Goal: Task Accomplishment & Management: Manage account settings

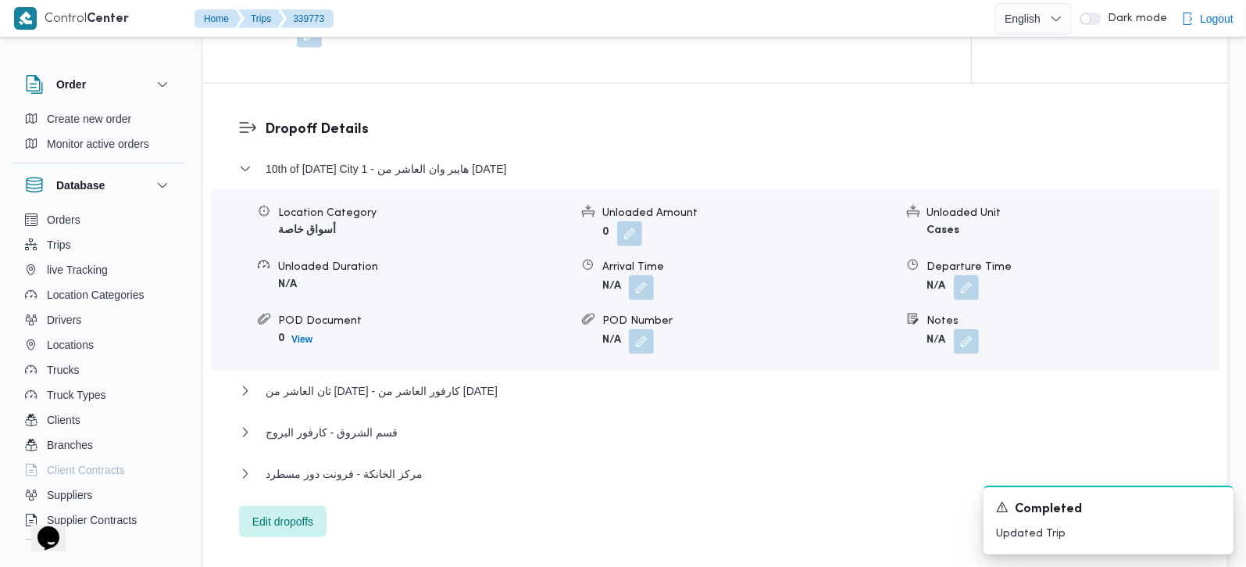
scroll to position [1471, 0]
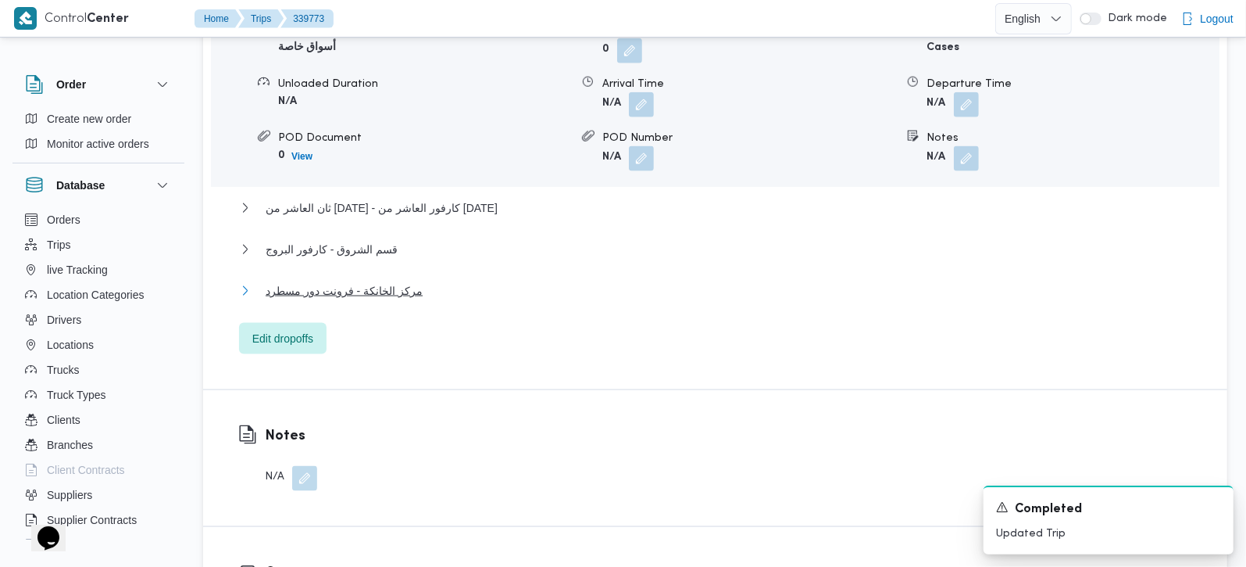
click at [341, 281] on span "مركز الخانكة - فرونت دور مسطرد" at bounding box center [344, 290] width 157 height 19
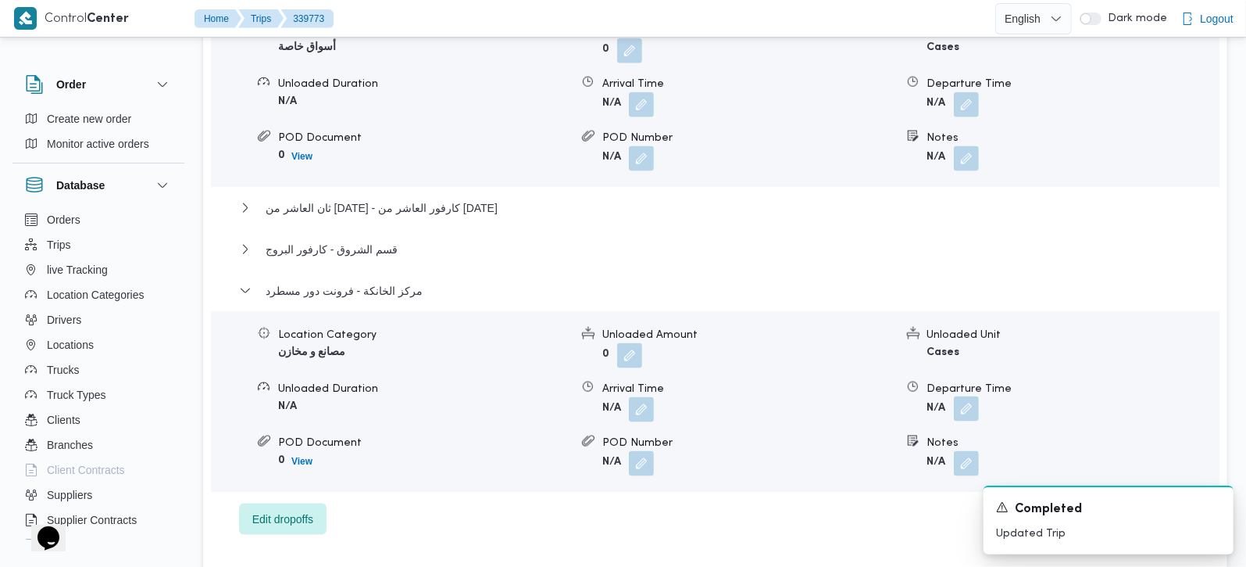
click at [961, 396] on button "button" at bounding box center [966, 408] width 25 height 25
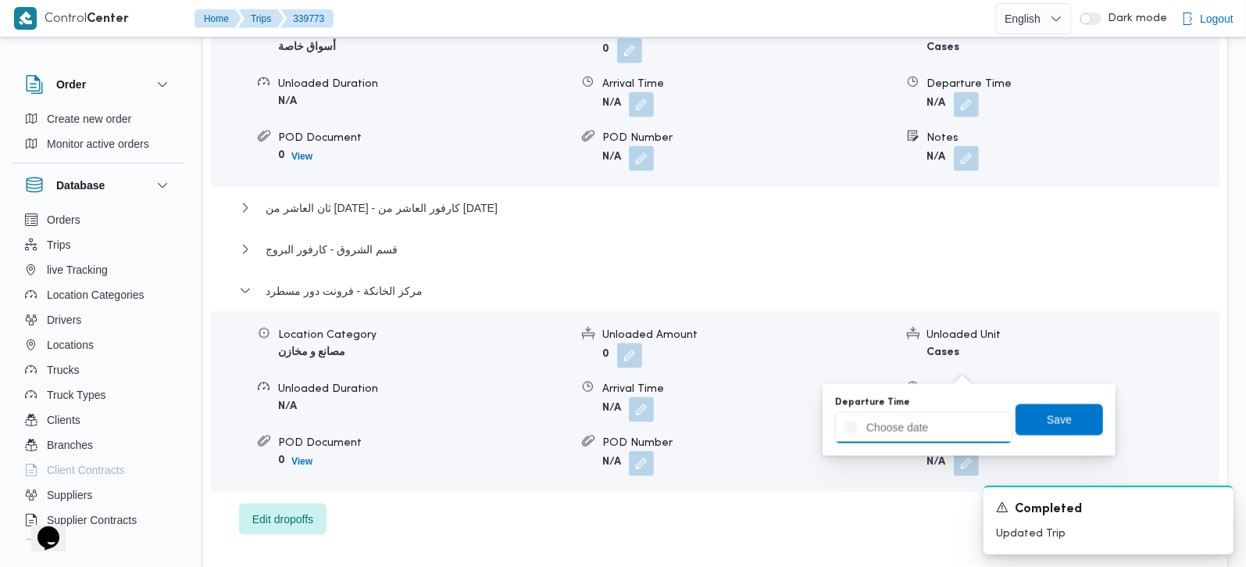
click at [921, 424] on input "Departure Time" at bounding box center [923, 427] width 177 height 31
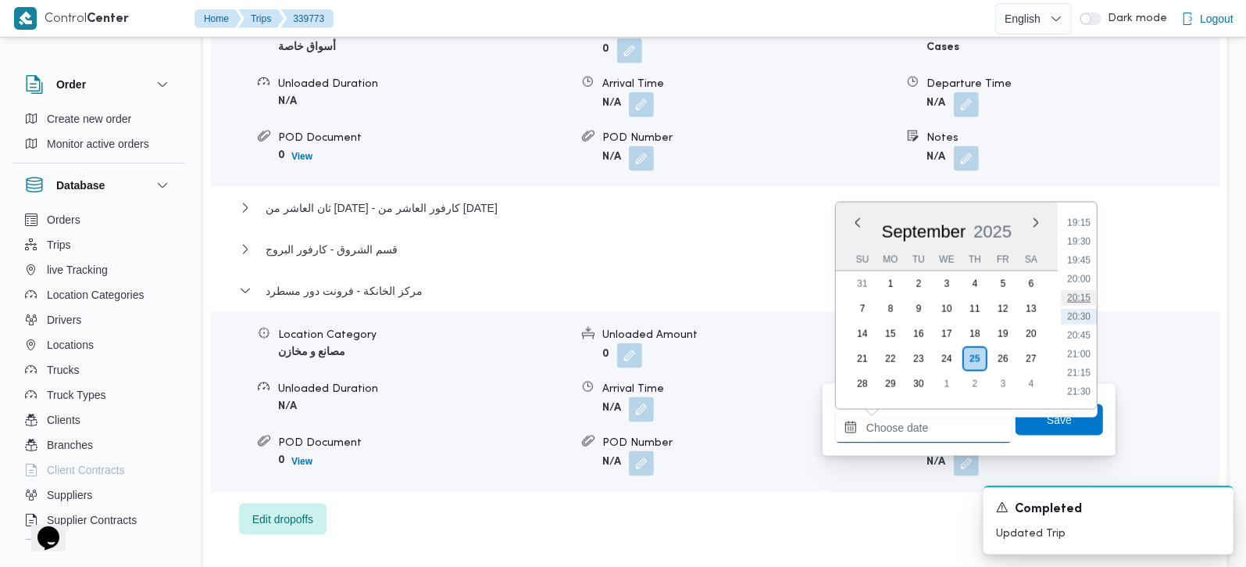
scroll to position [1352, 0]
click at [1082, 299] on li "19:00" at bounding box center [1079, 296] width 36 height 16
type input "25/09/2025 19:00"
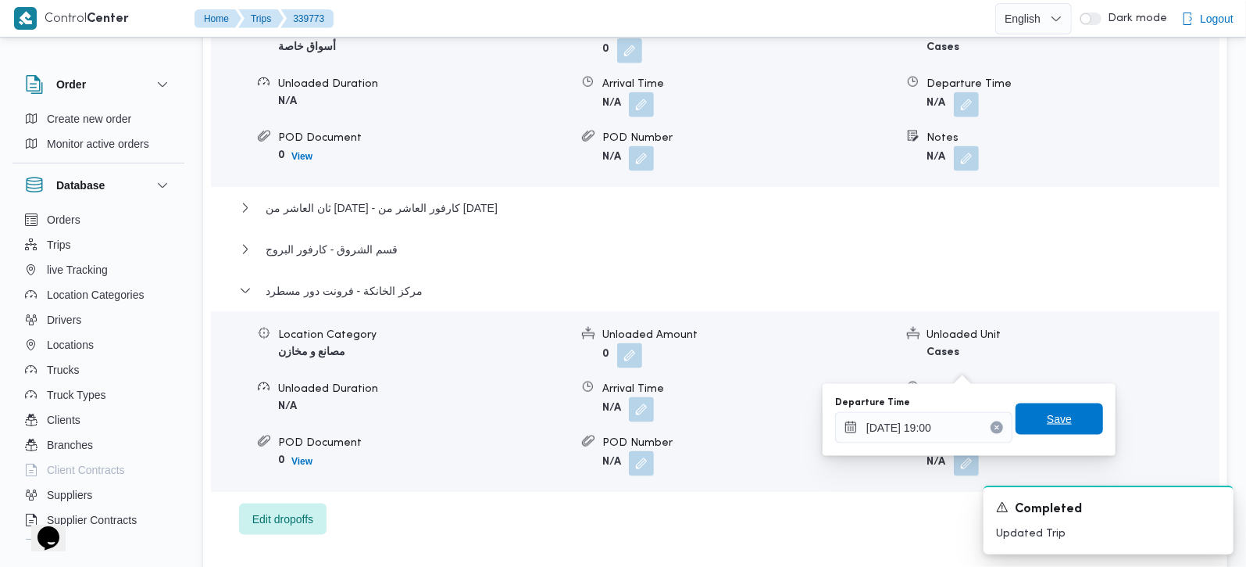
click at [1064, 423] on span "Save" at bounding box center [1060, 418] width 88 height 31
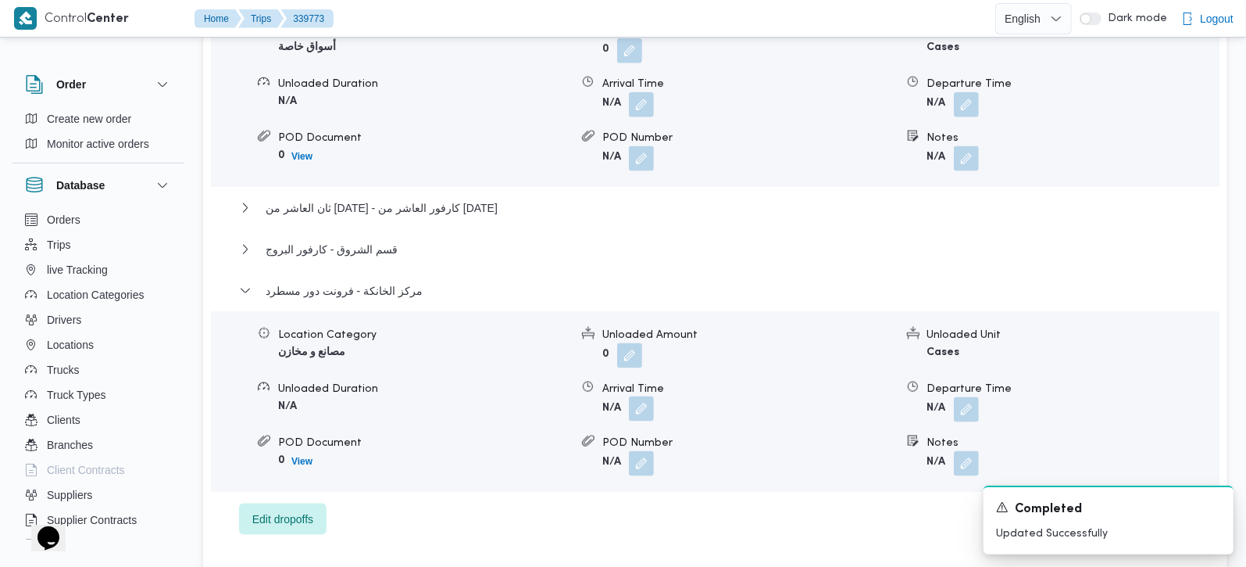
click at [637, 396] on button "button" at bounding box center [641, 408] width 25 height 25
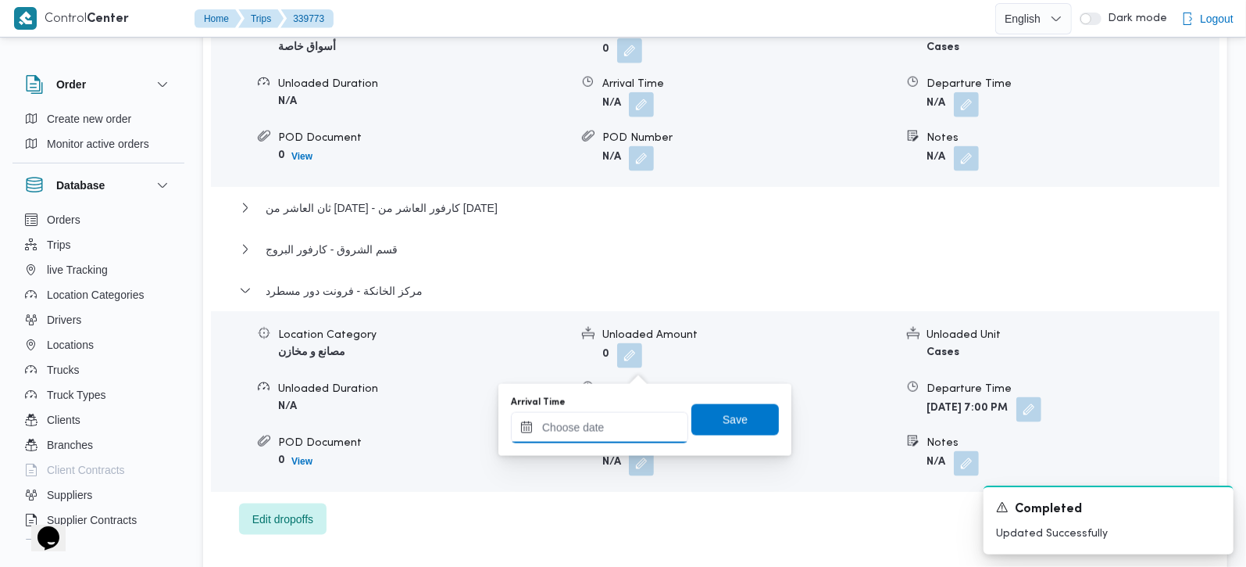
drag, startPoint x: 636, startPoint y: 371, endPoint x: 649, endPoint y: 420, distance: 50.2
click at [618, 426] on input "Arrival Time" at bounding box center [599, 427] width 177 height 31
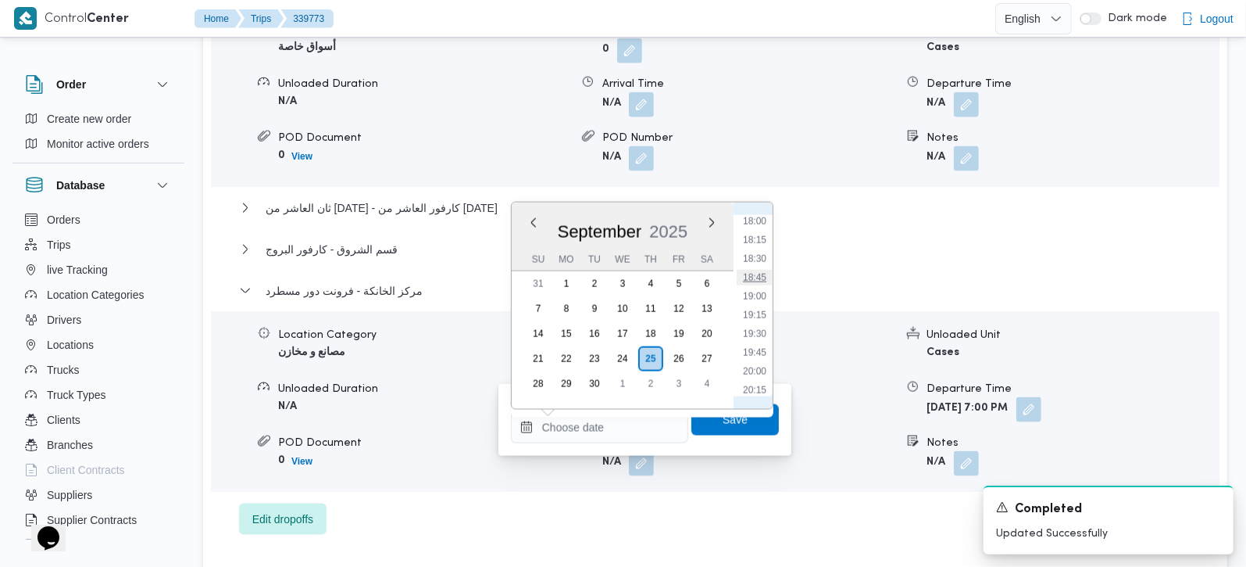
click at [754, 282] on li "18:45" at bounding box center [755, 278] width 36 height 16
type input "25/09/2025 18:45"
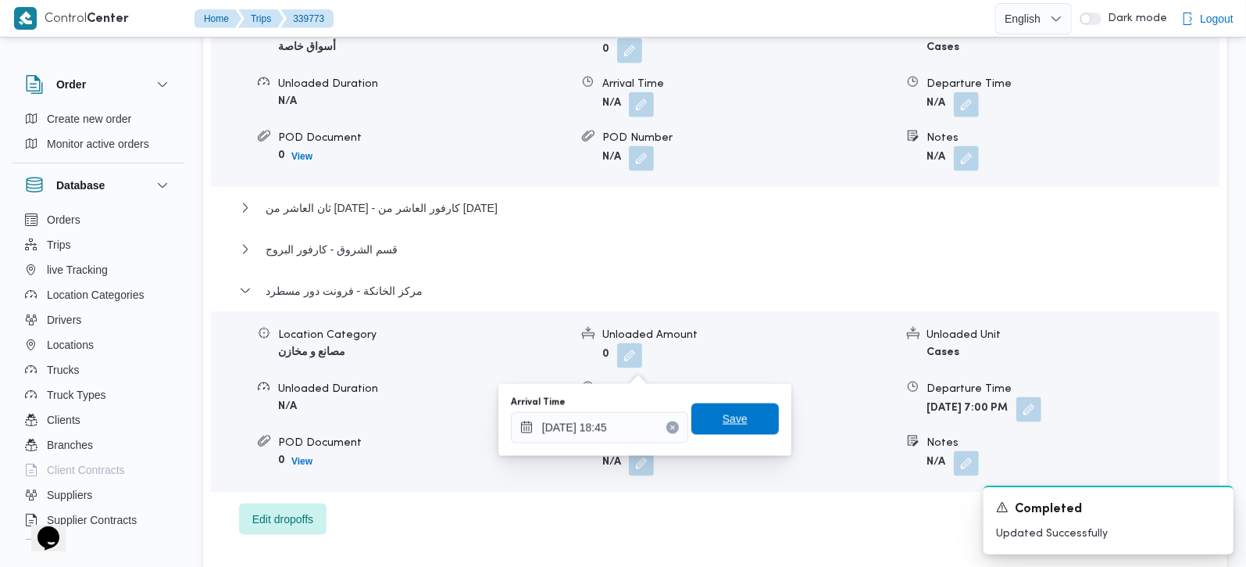
click at [740, 414] on span "Save" at bounding box center [736, 418] width 88 height 31
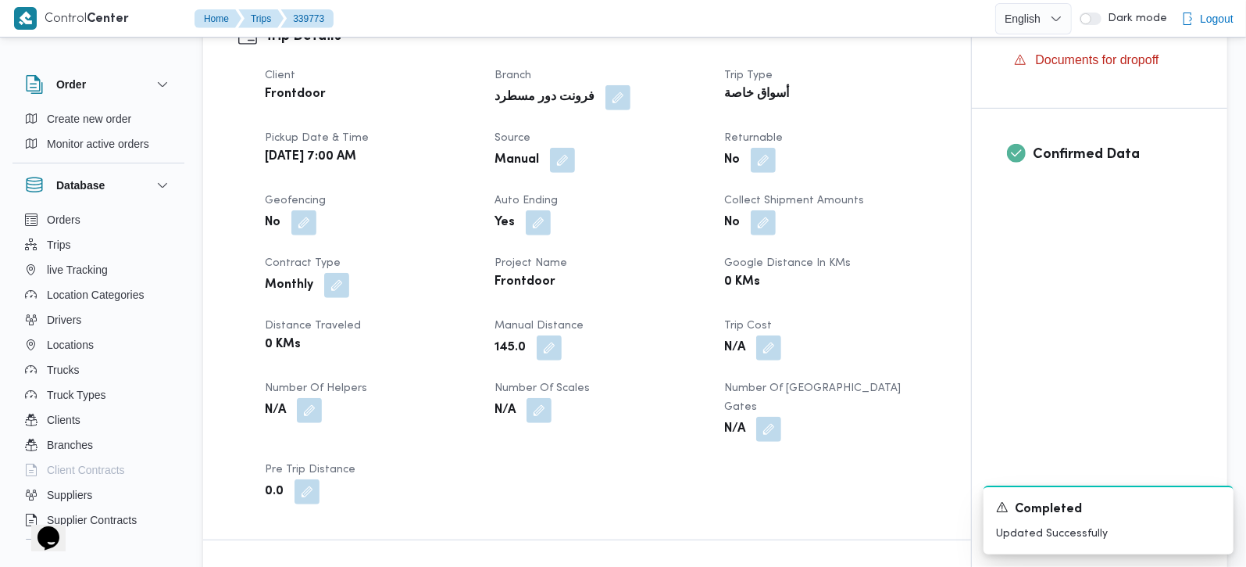
scroll to position [0, 0]
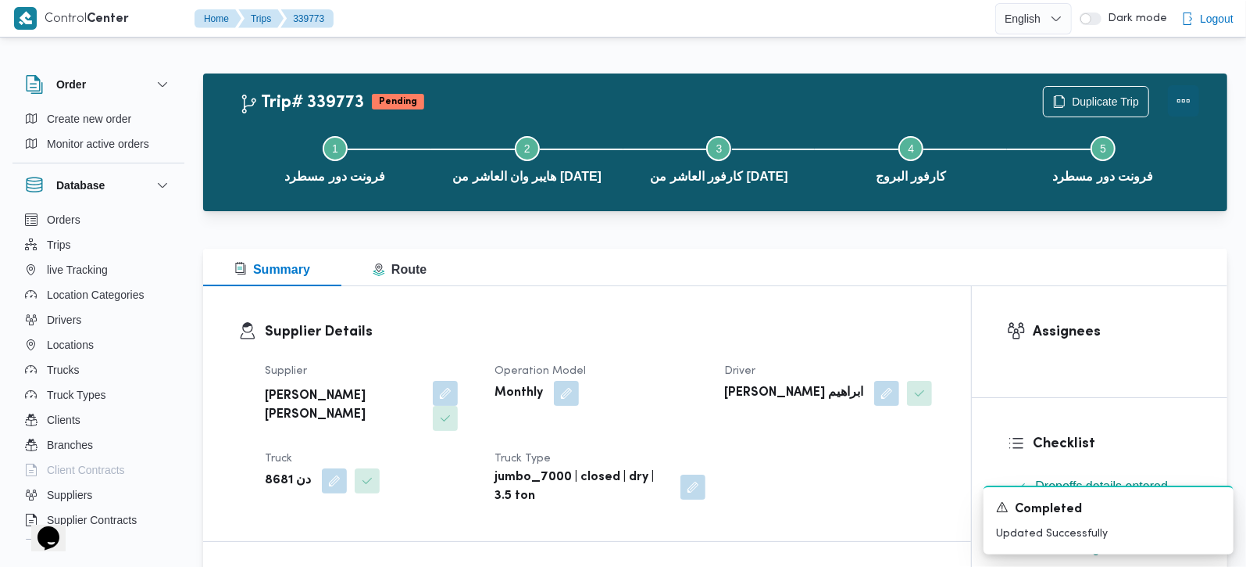
click at [1185, 91] on button "Actions" at bounding box center [1183, 100] width 31 height 31
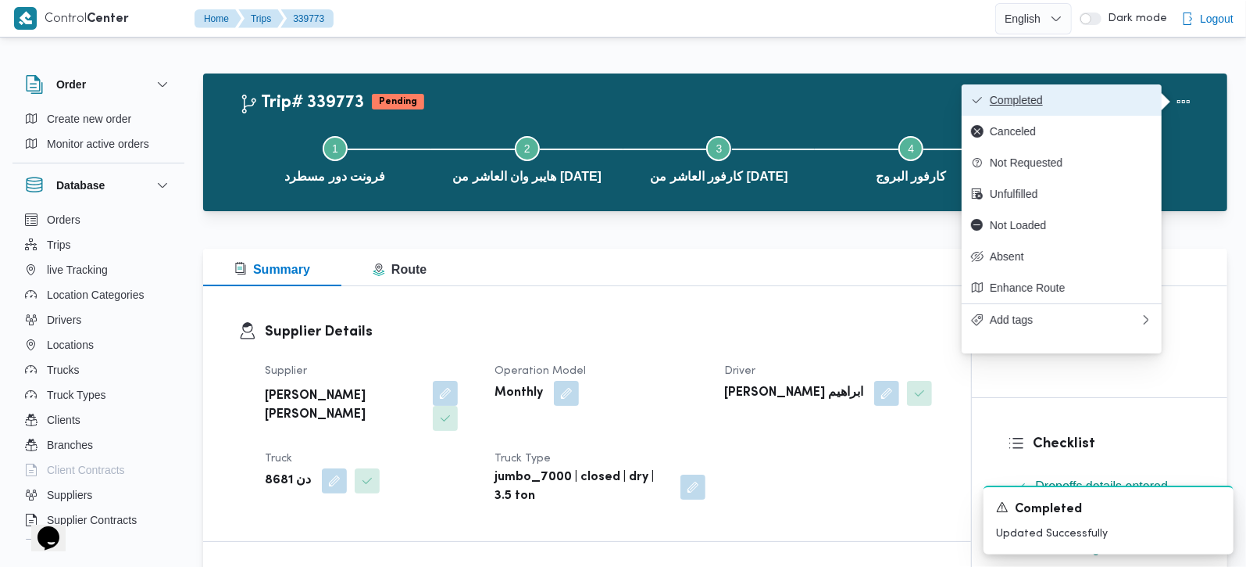
click at [1082, 100] on span "Completed" at bounding box center [1071, 100] width 163 height 13
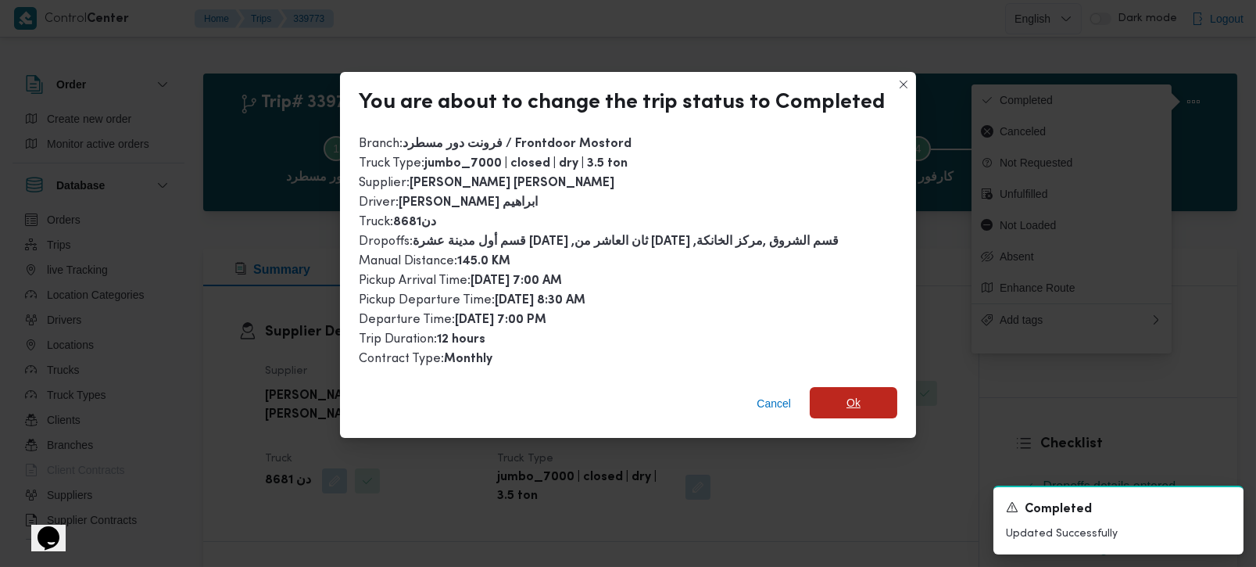
click at [834, 410] on span "Ok" at bounding box center [854, 402] width 88 height 31
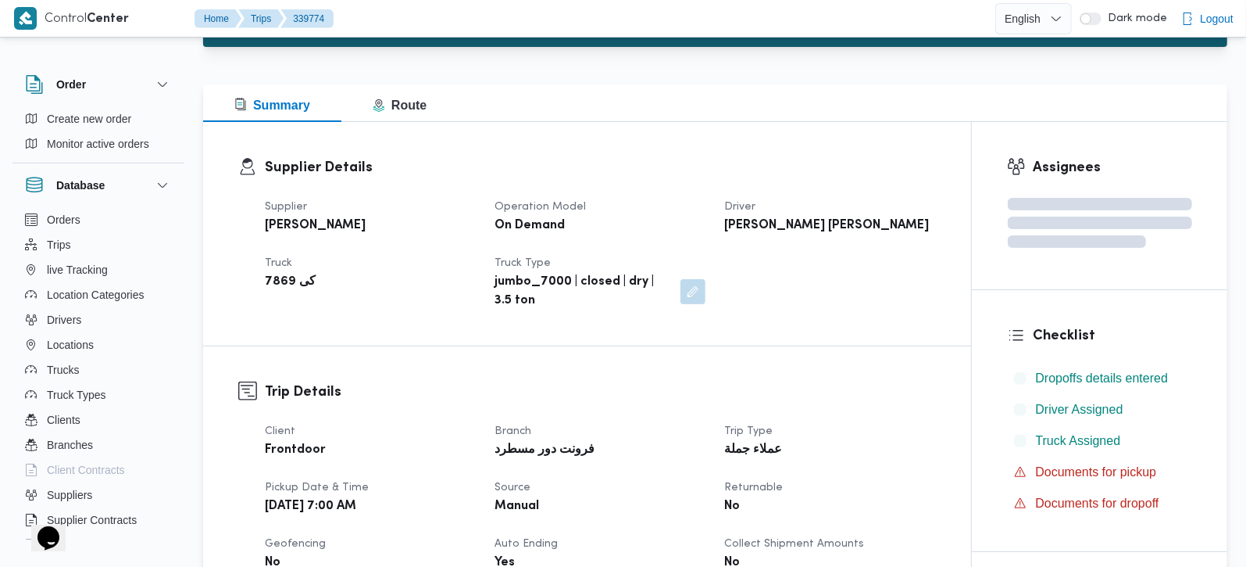
scroll to position [540, 0]
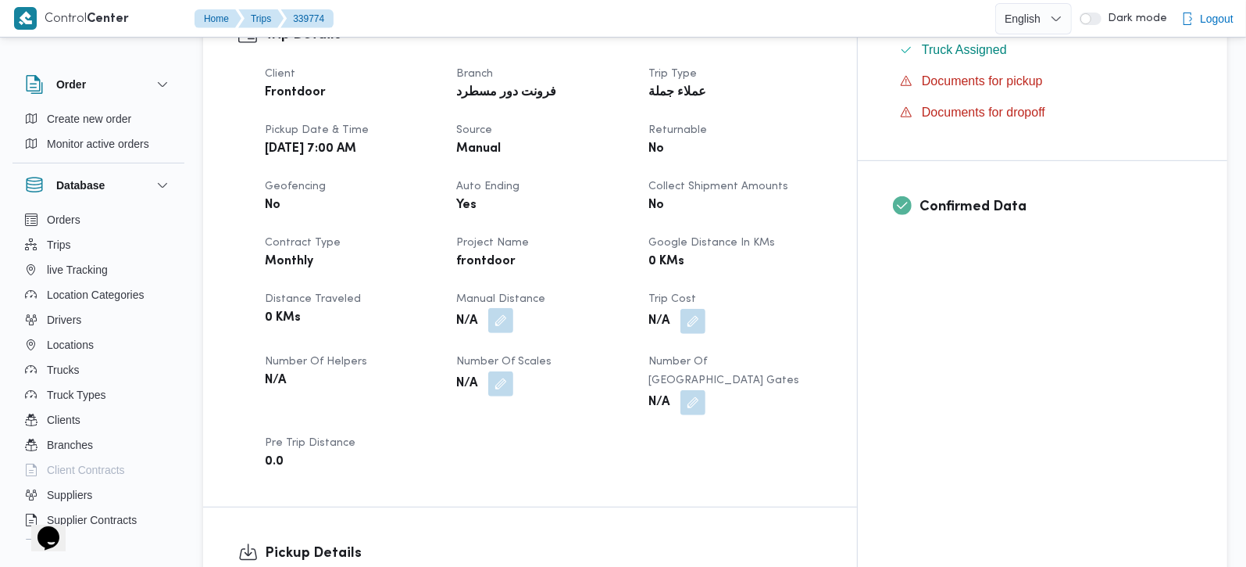
click at [513, 308] on button "button" at bounding box center [500, 320] width 25 height 25
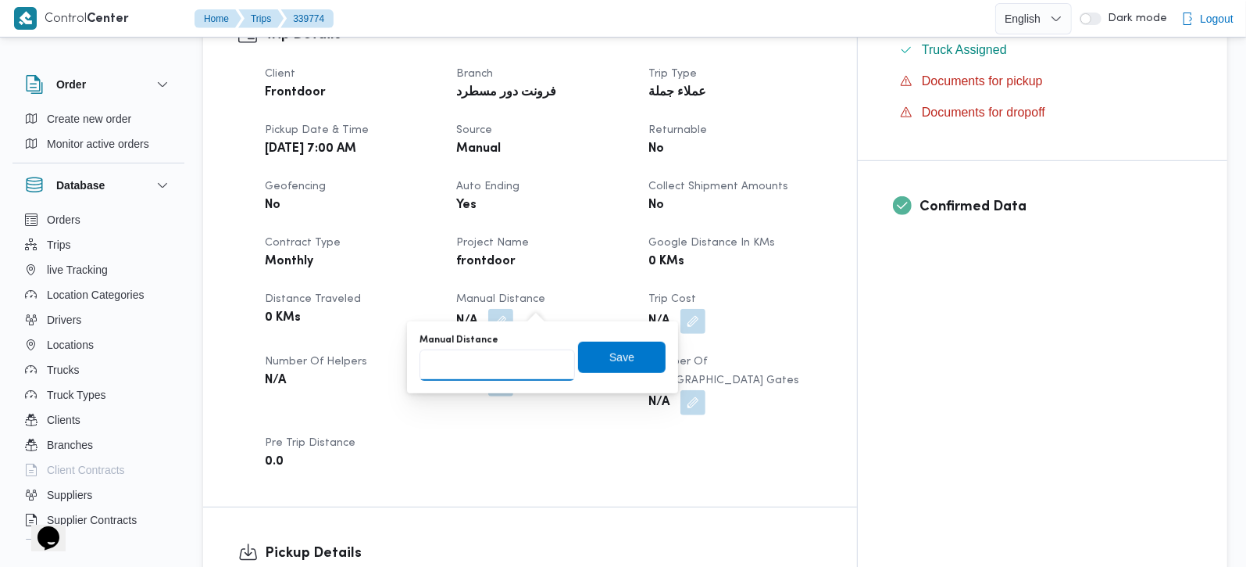
click at [502, 367] on input "Manual Distance" at bounding box center [498, 364] width 156 height 31
type input "45"
click at [629, 366] on span "Save" at bounding box center [622, 356] width 88 height 31
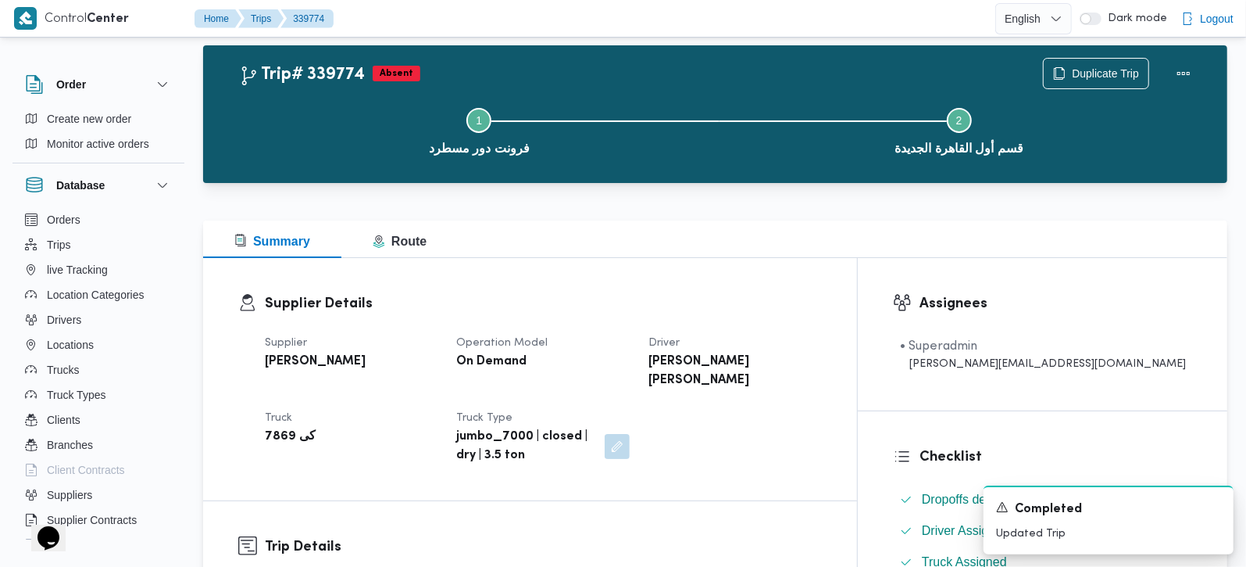
scroll to position [0, 0]
